Goal: Obtain resource: Download file/media

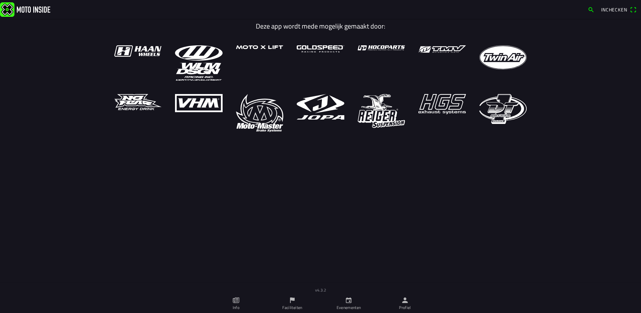
click at [351, 299] on icon "calendar" at bounding box center [349, 300] width 6 height 6
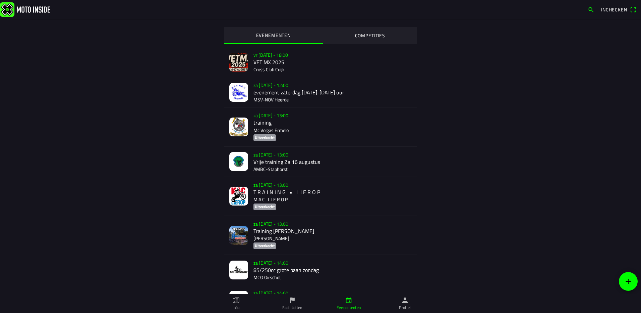
click at [272, 156] on div "za [DATE] - 13:00 Vrije training Za 16 augustus AMBC-[GEOGRAPHIC_DATA]" at bounding box center [333, 162] width 158 height 30
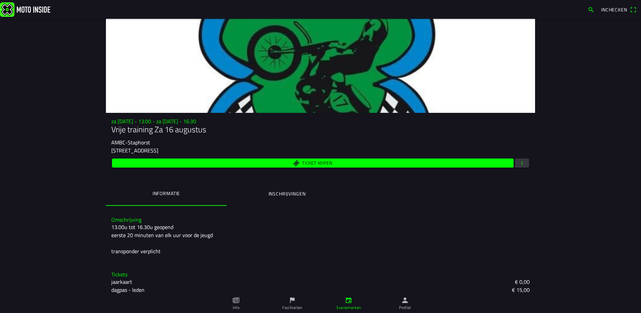
click at [277, 193] on ion-label "Inschrijvingen" at bounding box center [287, 193] width 37 height 7
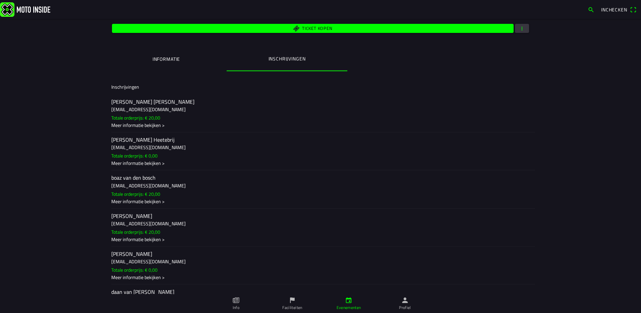
scroll to position [134, 0]
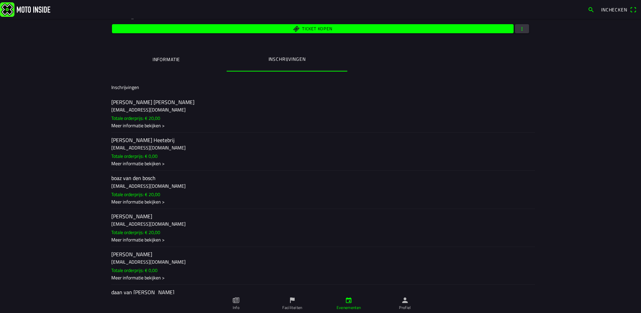
click at [141, 124] on div "Meer informatie bekijken >" at bounding box center [320, 125] width 419 height 7
drag, startPoint x: 406, startPoint y: 283, endPoint x: 318, endPoint y: 161, distance: 150.5
click at [319, 161] on div "Meer informatie bekijken >" at bounding box center [320, 163] width 419 height 7
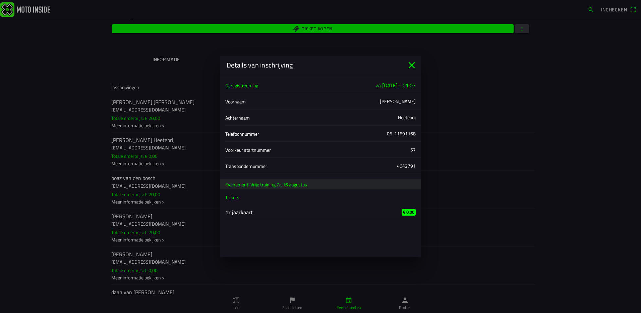
click at [412, 64] on icon "close" at bounding box center [412, 65] width 6 height 6
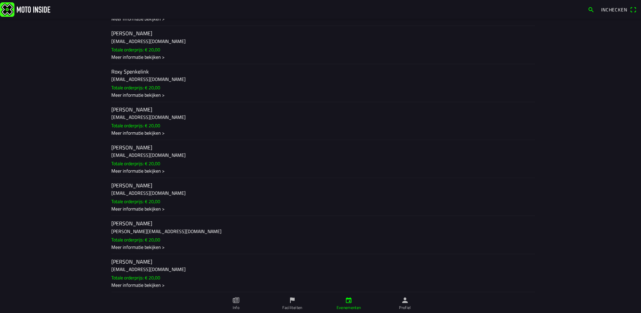
scroll to position [1494, 0]
drag, startPoint x: 218, startPoint y: 250, endPoint x: 415, endPoint y: 272, distance: 197.5
click at [415, 272] on ion-label "[PERSON_NAME] [PERSON_NAME][EMAIL_ADDRESS][DOMAIN_NAME] Totale orderprijs: € 20…" at bounding box center [320, 272] width 419 height 31
click at [507, 177] on ion-backdrop at bounding box center [320, 156] width 641 height 313
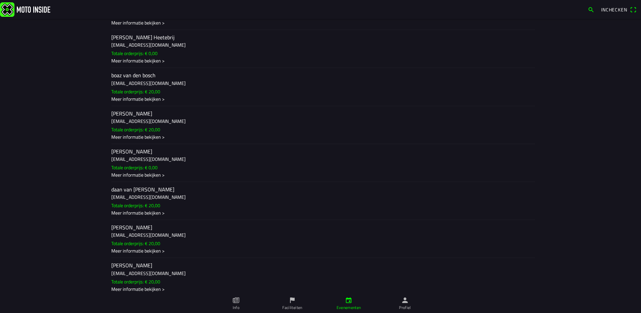
scroll to position [0, 0]
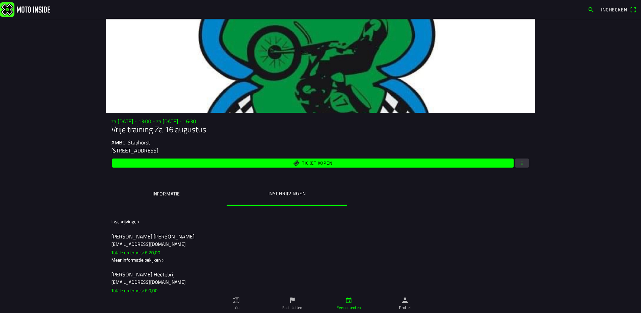
click at [170, 190] on ion-label "Informatie" at bounding box center [167, 193] width 28 height 7
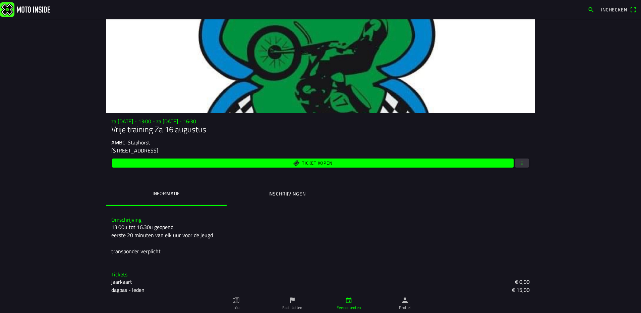
click at [275, 189] on button "Inschrijvingen" at bounding box center [287, 193] width 121 height 23
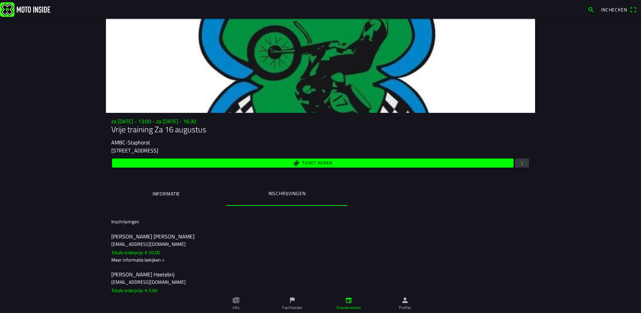
click at [191, 194] on button "Informatie" at bounding box center [166, 193] width 121 height 23
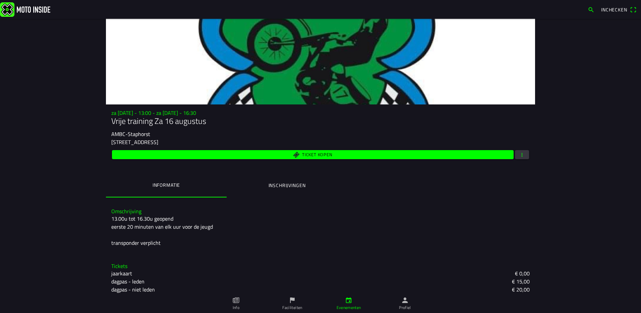
scroll to position [13, 0]
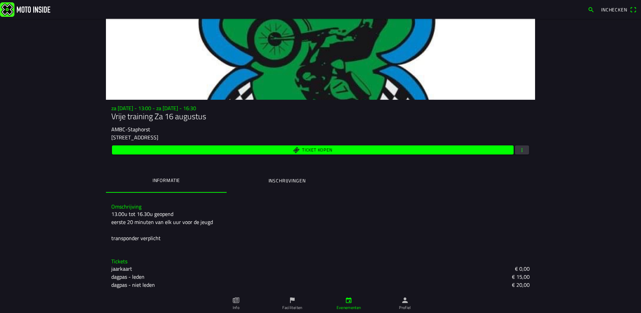
click at [294, 183] on ion-label "Inschrijvingen" at bounding box center [287, 180] width 37 height 7
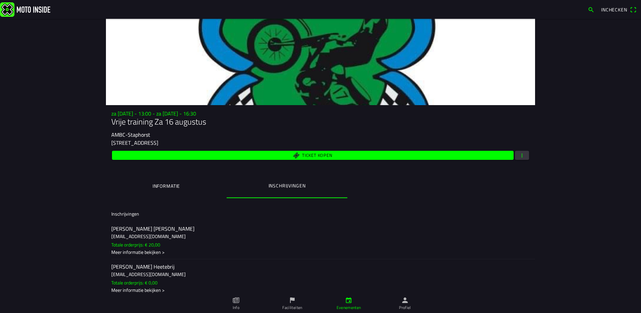
scroll to position [0, 0]
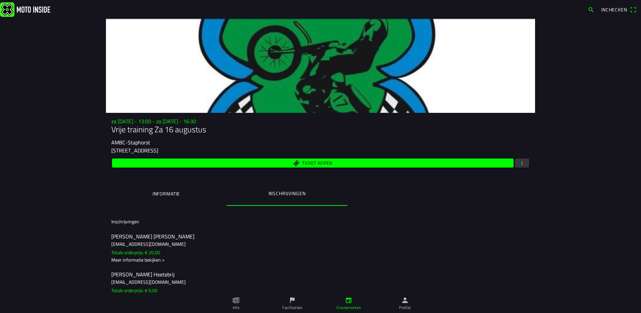
drag, startPoint x: 309, startPoint y: 196, endPoint x: 521, endPoint y: 164, distance: 214.1
click at [521, 164] on span "button" at bounding box center [522, 162] width 6 height 9
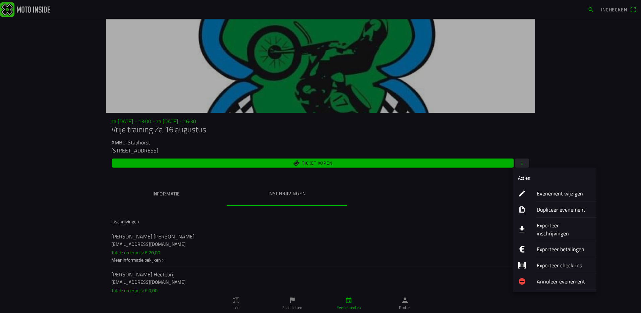
click at [549, 225] on ion-label "Exporteer inschrijvingen" at bounding box center [564, 229] width 54 height 16
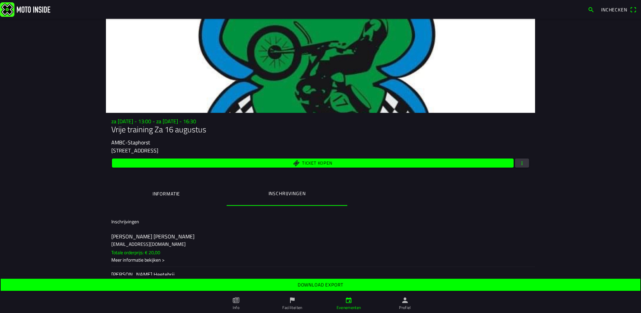
click at [520, 164] on span "button" at bounding box center [522, 162] width 6 height 9
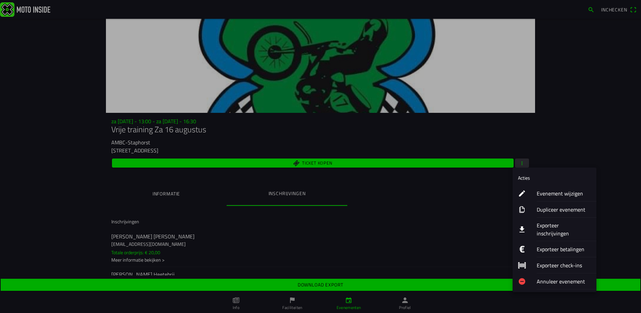
click at [550, 223] on ion-label "Exporteer inschrijvingen" at bounding box center [564, 229] width 54 height 16
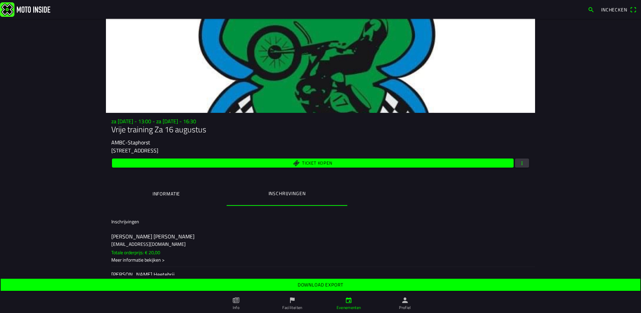
click at [519, 160] on span "button" at bounding box center [522, 162] width 6 height 9
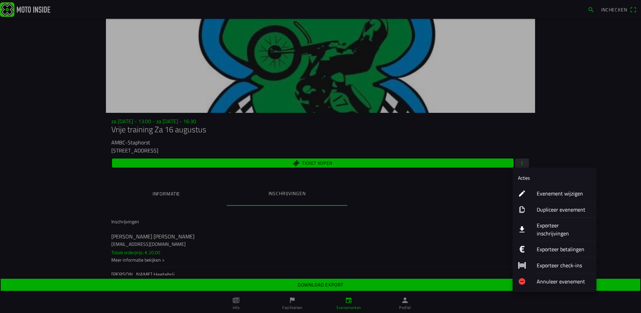
click at [535, 225] on button "Exporteer inschrijvingen" at bounding box center [555, 228] width 84 height 23
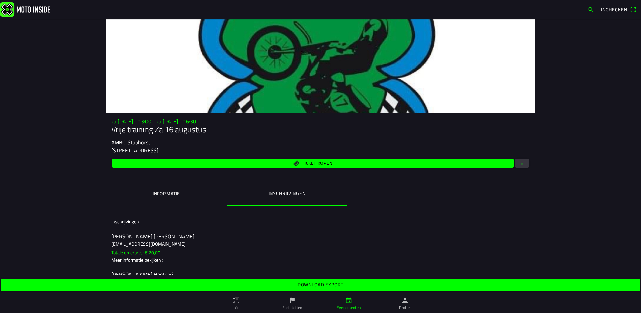
click at [485, 202] on ion-segment "Informatie Inschrijvingen" at bounding box center [320, 193] width 429 height 23
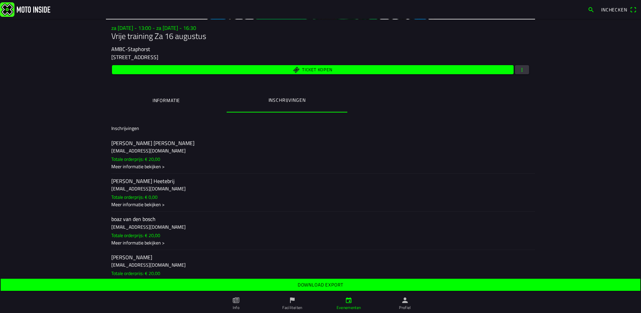
scroll to position [134, 0]
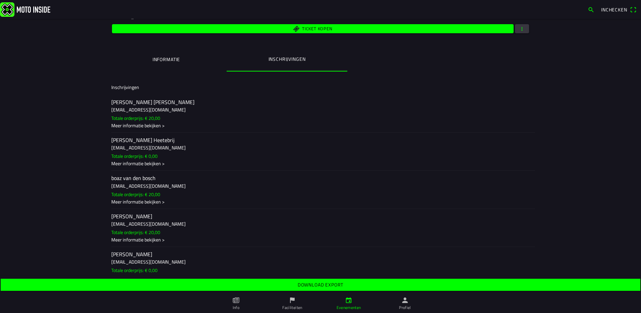
click at [131, 124] on div "Meer informatie bekijken >" at bounding box center [320, 125] width 419 height 7
click at [144, 155] on ion-backdrop at bounding box center [320, 156] width 641 height 313
click at [132, 143] on h2 "[PERSON_NAME] Heetebrij" at bounding box center [320, 140] width 419 height 6
click at [173, 206] on ion-backdrop at bounding box center [320, 156] width 641 height 313
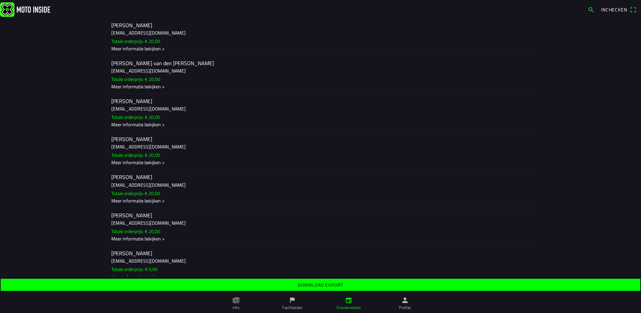
scroll to position [805, 0]
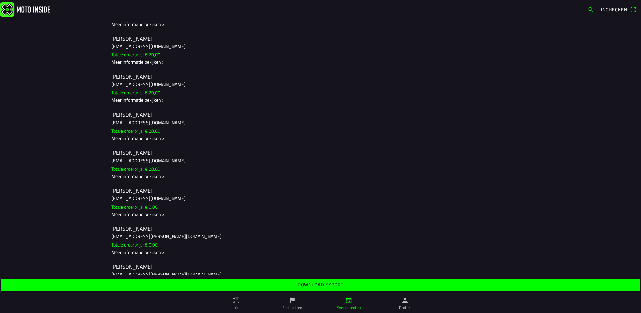
click at [132, 118] on h3 "[EMAIL_ADDRESS][DOMAIN_NAME]" at bounding box center [320, 121] width 419 height 7
click at [196, 150] on ion-backdrop at bounding box center [320, 156] width 641 height 313
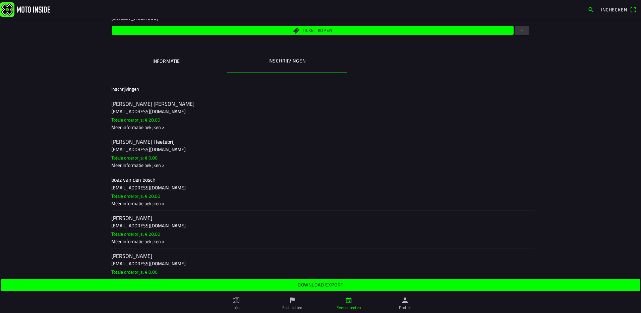
scroll to position [235, 0]
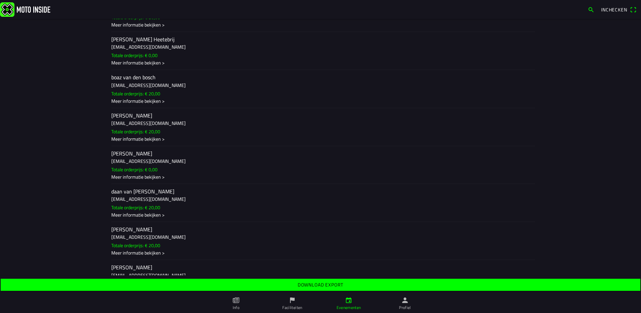
click at [135, 162] on h3 "[EMAIL_ADDRESS][DOMAIN_NAME]" at bounding box center [320, 160] width 419 height 7
click at [201, 135] on ion-backdrop at bounding box center [320, 156] width 641 height 313
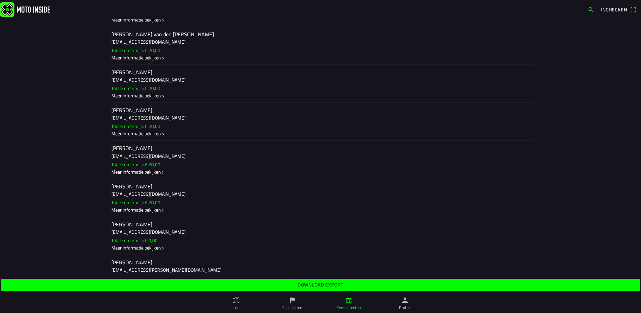
scroll to position [805, 0]
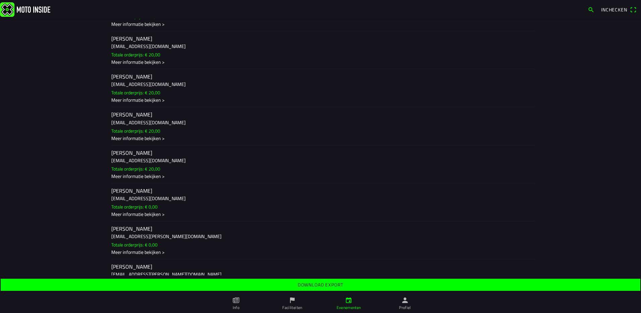
click at [127, 157] on h3 "[EMAIL_ADDRESS][DOMAIN_NAME]" at bounding box center [320, 160] width 419 height 7
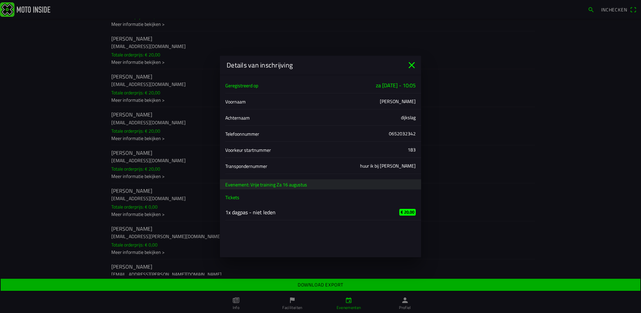
click at [413, 240] on main "Geregistreerd op za [DATE] - 10:05 Voornaam [PERSON_NAME] dijkslag Telefoonnumm…" at bounding box center [320, 165] width 201 height 182
click at [411, 64] on icon "close" at bounding box center [412, 65] width 11 height 11
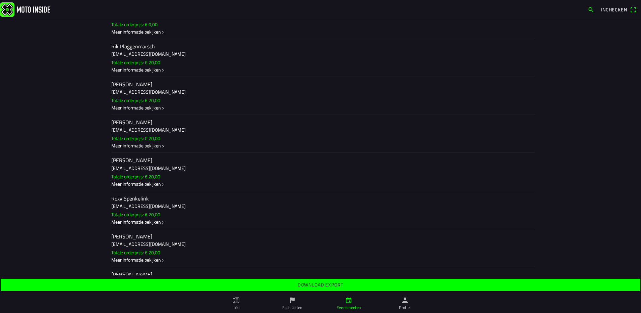
scroll to position [1375, 0]
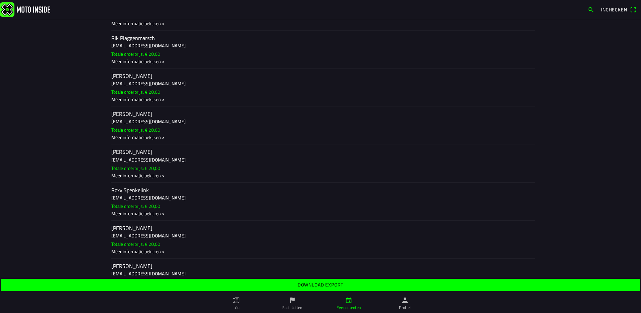
click at [141, 117] on h2 "[PERSON_NAME]" at bounding box center [320, 114] width 419 height 6
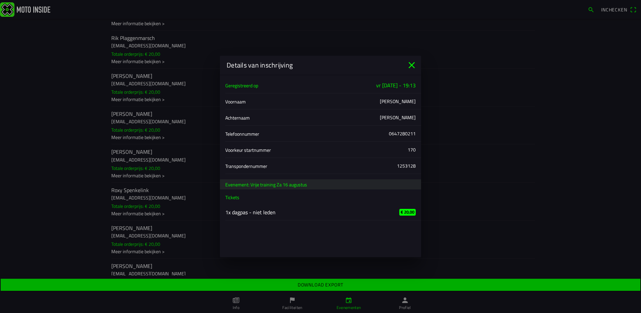
click at [413, 62] on icon "close" at bounding box center [412, 65] width 11 height 11
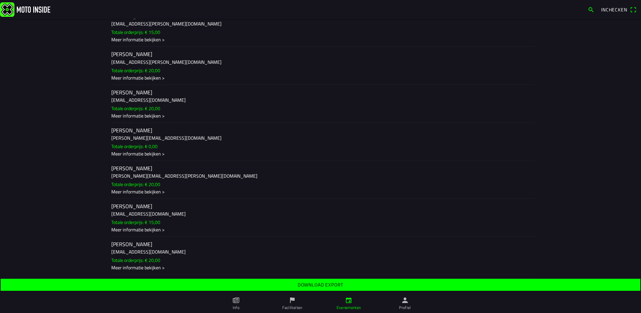
scroll to position [1044, 0]
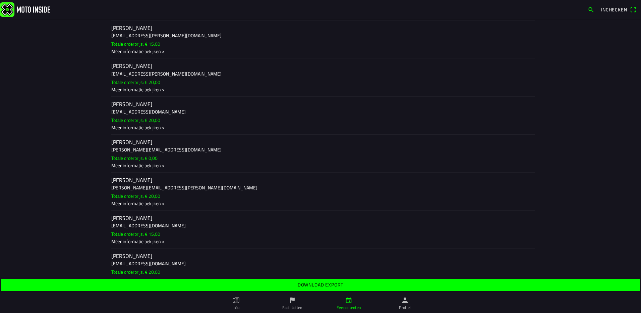
click at [0, 0] on slot "Totale orderprijs: € 20,00" at bounding box center [0, 0] width 0 height 0
click at [75, 194] on ion-backdrop at bounding box center [320, 156] width 641 height 313
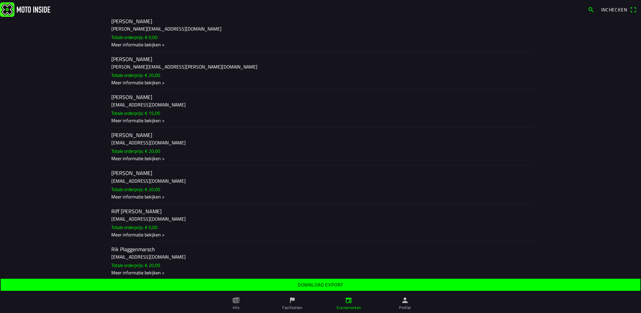
scroll to position [1144, 0]
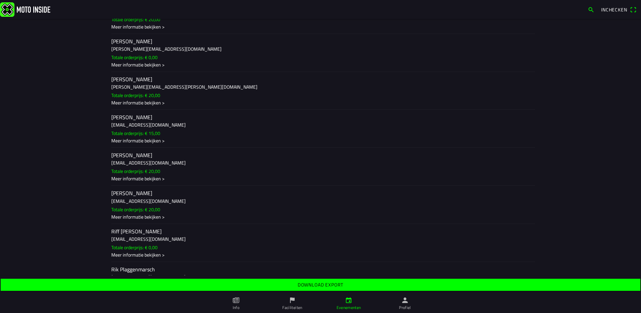
click at [114, 120] on h2 "[PERSON_NAME]" at bounding box center [320, 117] width 419 height 6
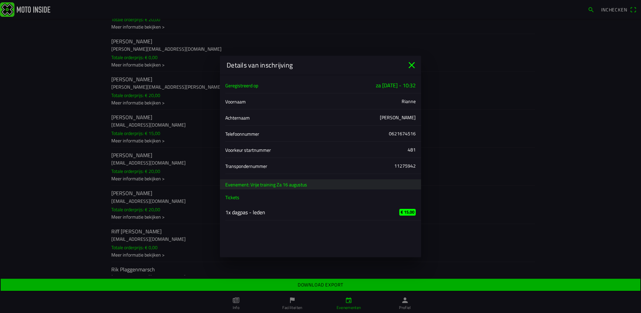
click at [413, 62] on icon "close" at bounding box center [412, 65] width 11 height 11
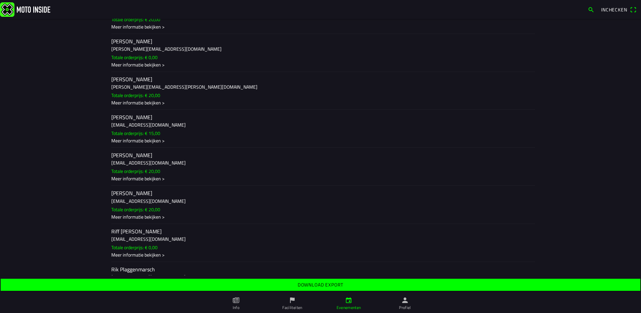
click at [0, 0] on slot "Download export" at bounding box center [0, 0] width 0 height 0
